Goal: Task Accomplishment & Management: Use online tool/utility

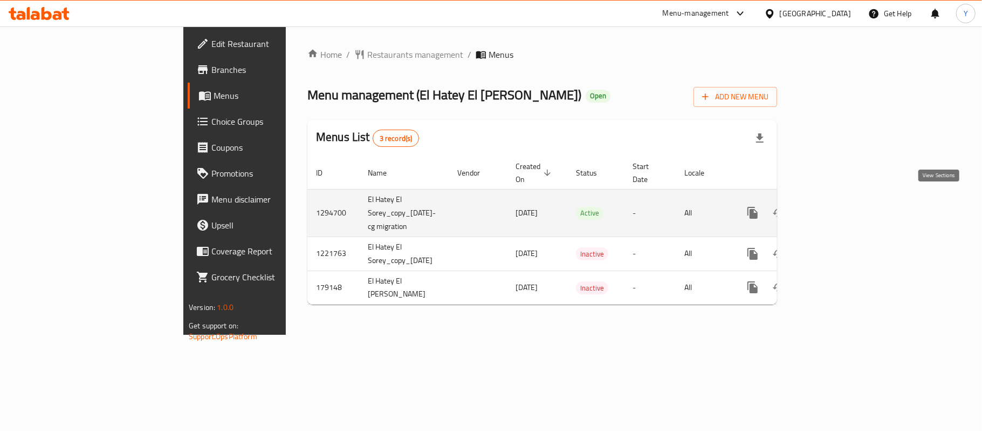
click at [837, 206] on icon "enhanced table" at bounding box center [830, 212] width 13 height 13
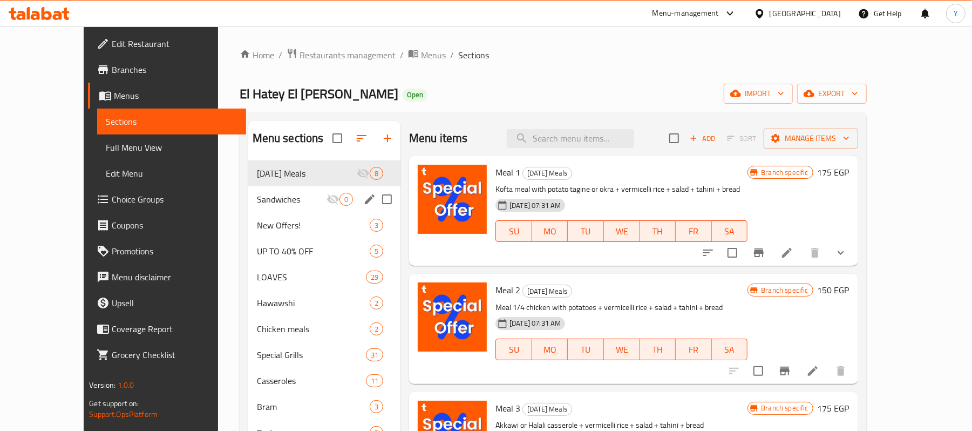
click at [248, 189] on div "Sandwiches 0" at bounding box center [324, 199] width 153 height 26
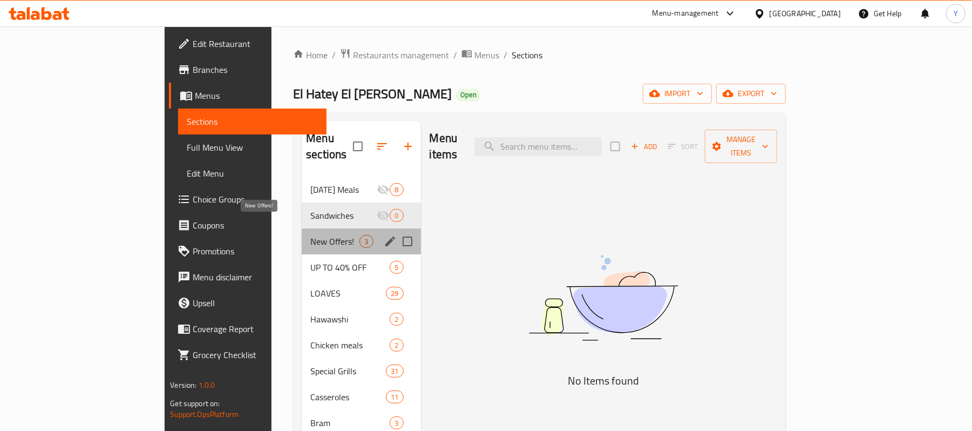
click at [310, 235] on span "New Offers!" at bounding box center [334, 241] width 49 height 13
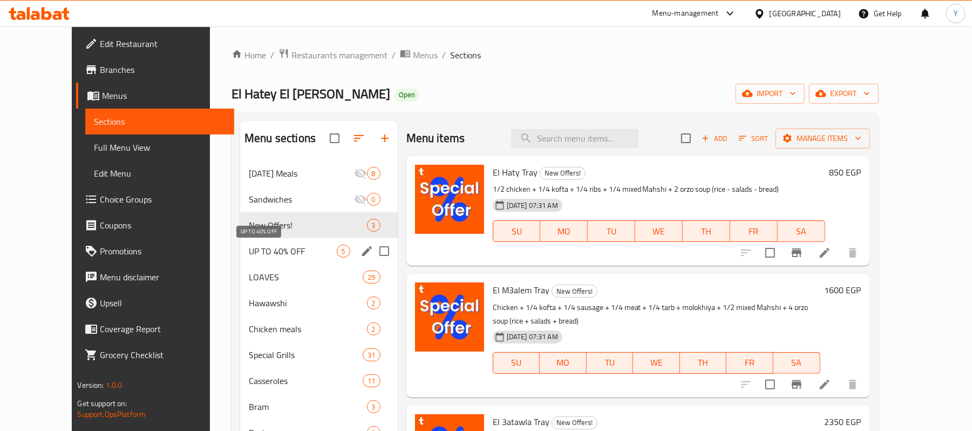
click at [286, 253] on span "UP TO 40% OFF" at bounding box center [292, 250] width 87 height 13
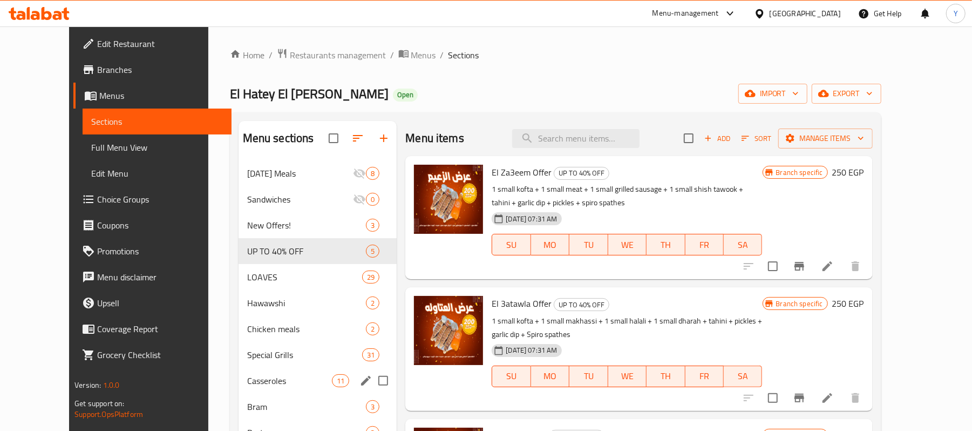
scroll to position [205, 0]
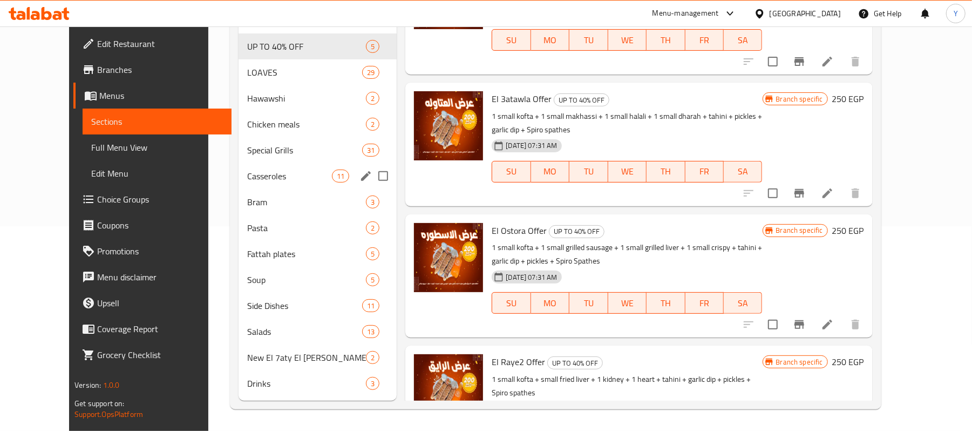
click at [266, 158] on div "Special Grills 31" at bounding box center [317, 150] width 159 height 26
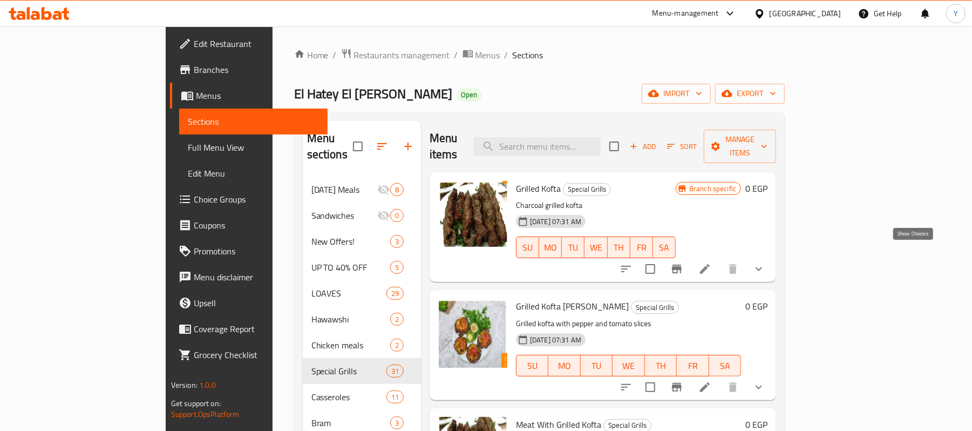
click at [765, 262] on icon "show more" at bounding box center [758, 268] width 13 height 13
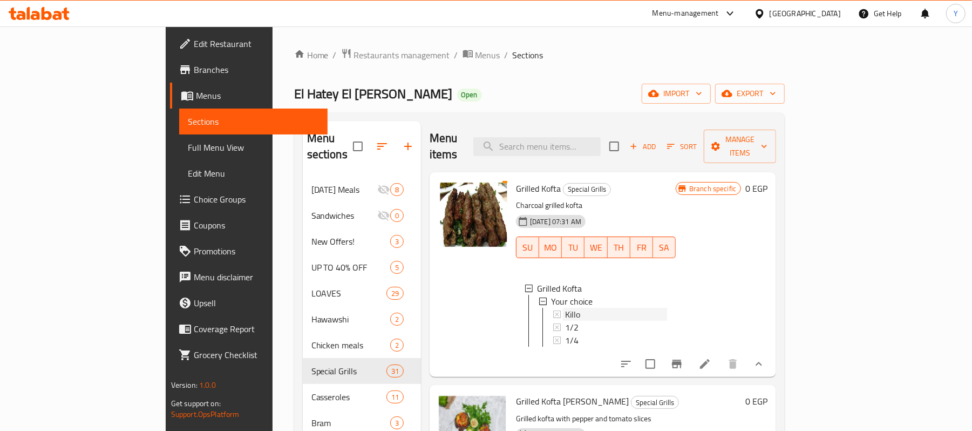
click at [587, 308] on div "Killo" at bounding box center [616, 314] width 102 height 13
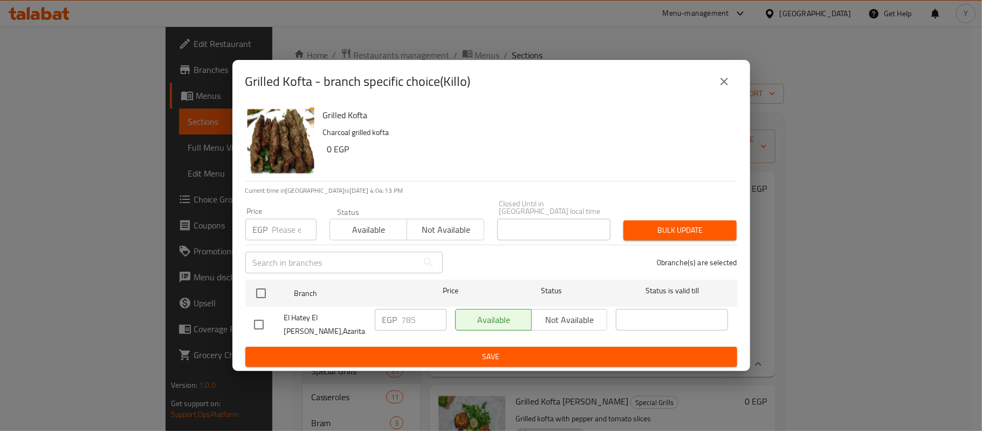
click at [717, 93] on button "close" at bounding box center [725, 82] width 26 height 26
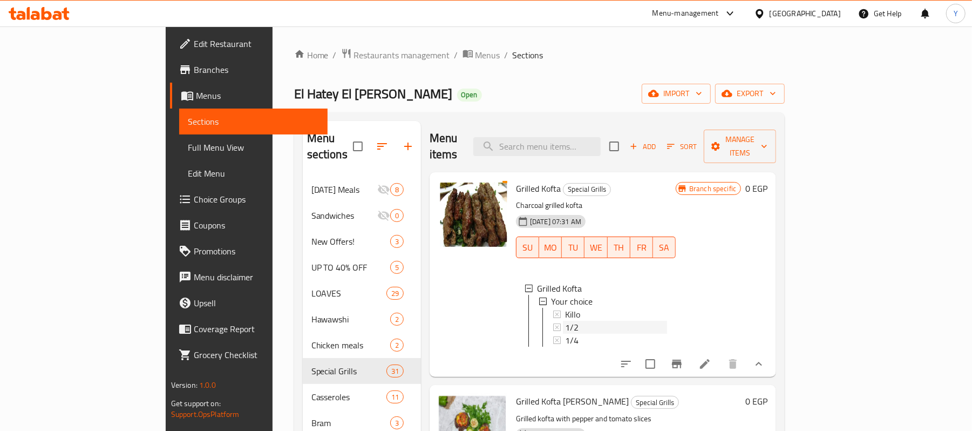
click at [565, 320] on div "1/2" at bounding box center [616, 326] width 102 height 13
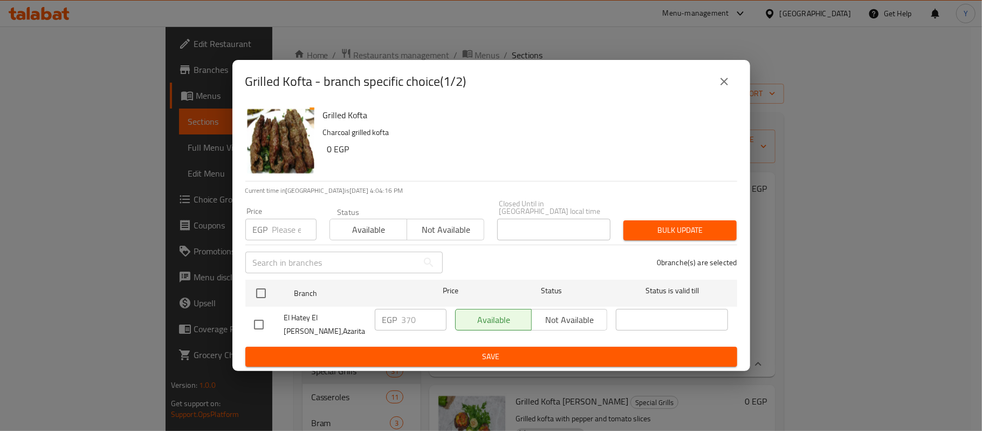
click at [720, 103] on div "Grilled Kofta - branch specific choice(1/2)" at bounding box center [492, 81] width 518 height 43
click at [720, 88] on icon "close" at bounding box center [724, 81] width 13 height 13
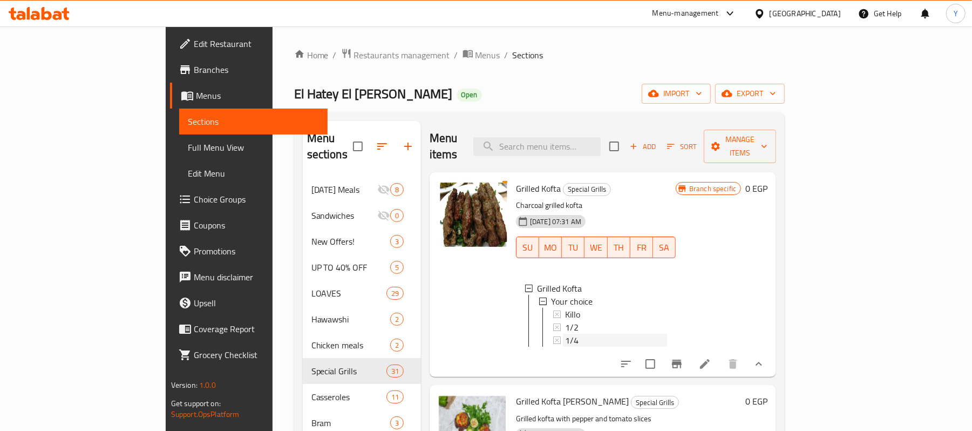
click at [565, 333] on div "1/4" at bounding box center [616, 339] width 102 height 13
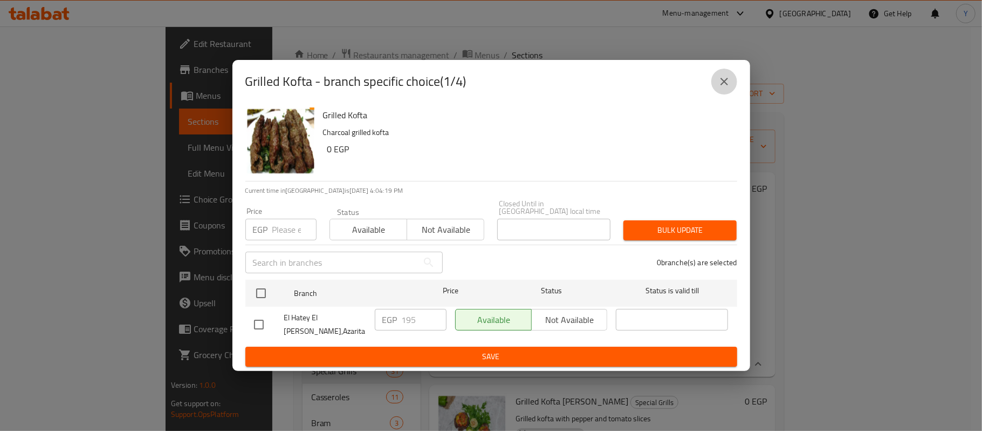
click at [714, 94] on button "close" at bounding box center [725, 82] width 26 height 26
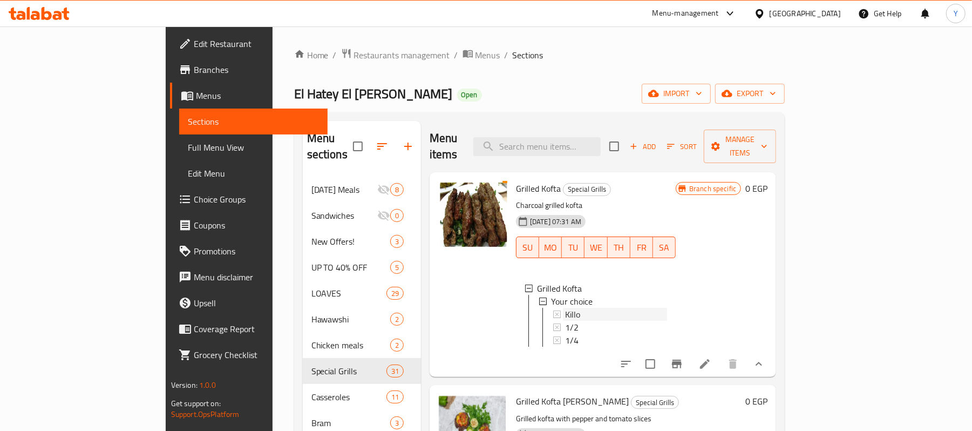
click at [565, 308] on div "Killo" at bounding box center [616, 314] width 102 height 13
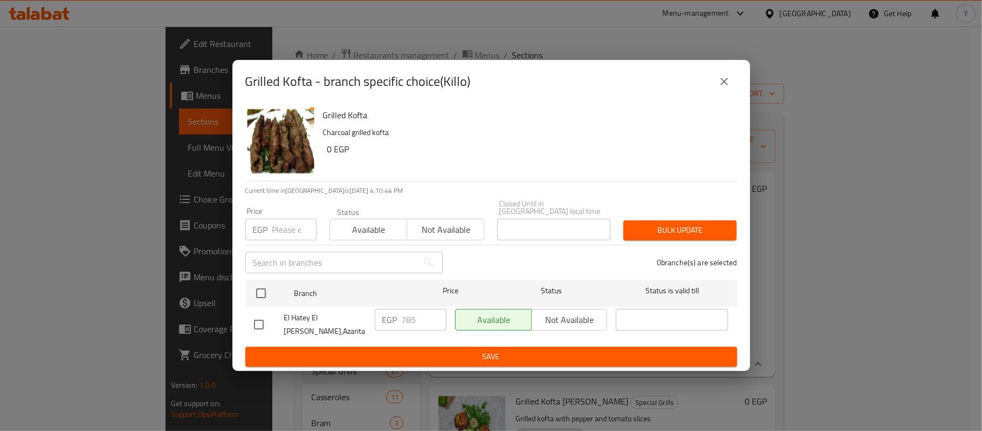
click at [736, 84] on div "Grilled Kofta - branch specific choice(Killo)" at bounding box center [491, 82] width 492 height 26
click at [730, 90] on button "close" at bounding box center [725, 82] width 26 height 26
